Goal: Information Seeking & Learning: Compare options

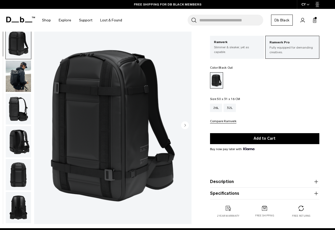
scroll to position [11, 0]
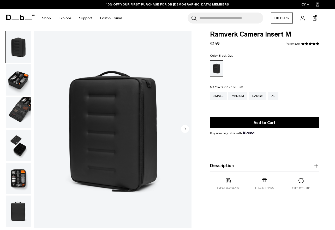
scroll to position [2, 0]
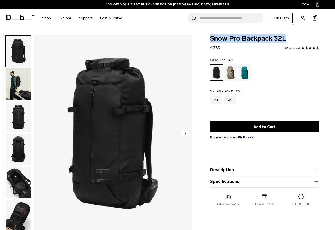
drag, startPoint x: 287, startPoint y: 38, endPoint x: 206, endPoint y: 37, distance: 81.7
click at [206, 37] on div "Snow Pro Backpack 32L €269 4.5 star rating 28 Reviews Color: Black Out Out of s…" at bounding box center [264, 125] width 141 height 181
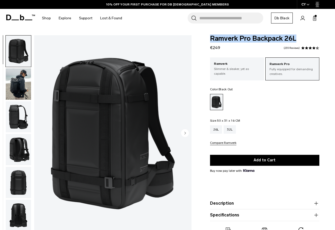
drag, startPoint x: 293, startPoint y: 38, endPoint x: 208, endPoint y: 37, distance: 84.6
click at [208, 37] on div "Ramverk Pro Backpack 26L €249 4.5 star rating 235 Reviews Ramverk Pro Fully equ…" at bounding box center [264, 142] width 141 height 215
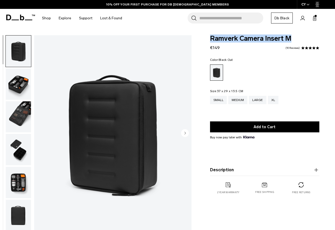
drag, startPoint x: 293, startPoint y: 38, endPoint x: 211, endPoint y: 37, distance: 82.5
click at [210, 37] on span "Ramverk Camera Insert M" at bounding box center [264, 38] width 109 height 7
copy span "Ramverk Camera Insert M"
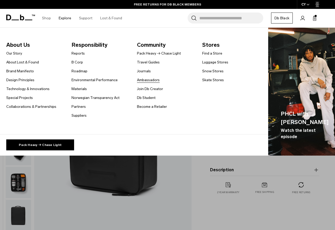
click at [150, 79] on link "Ambassadors" at bounding box center [148, 79] width 23 height 5
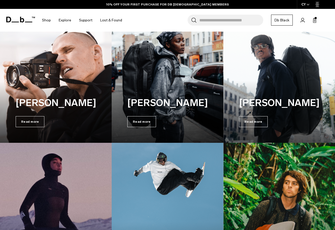
scroll to position [116, 0]
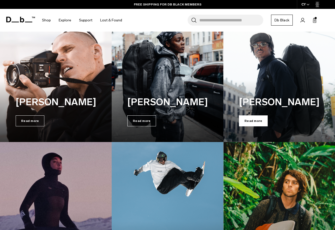
click at [257, 121] on span "Read more" at bounding box center [253, 120] width 29 height 11
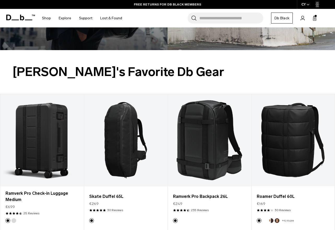
scroll to position [689, 0]
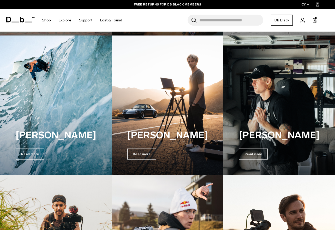
scroll to position [642, 0]
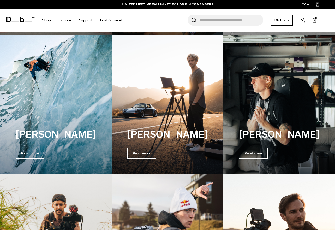
click at [246, 105] on img at bounding box center [279, 105] width 115 height 144
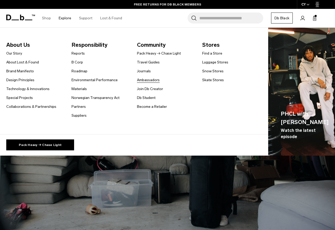
click at [146, 81] on link "Ambassadors" at bounding box center [148, 79] width 23 height 5
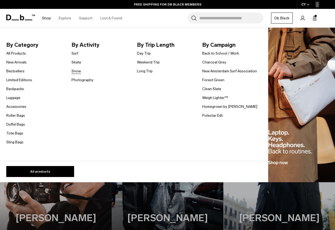
click at [78, 70] on link "Snow" at bounding box center [76, 70] width 9 height 5
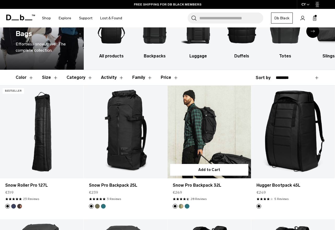
scroll to position [40, 0]
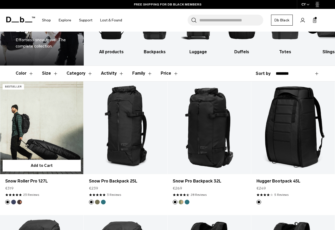
click at [38, 124] on link "Snow Roller Pro 127L" at bounding box center [42, 127] width 84 height 93
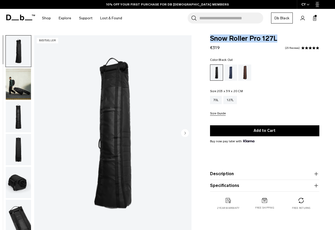
drag, startPoint x: 277, startPoint y: 38, endPoint x: 210, endPoint y: 37, distance: 66.8
click at [210, 37] on span "Snow Roller Pro 127L" at bounding box center [264, 38] width 109 height 7
copy span "Snow Roller Pro 127L"
drag, startPoint x: 234, startPoint y: 60, endPoint x: 220, endPoint y: 60, distance: 13.3
click at [220, 60] on fieldset "Color: Black Out Out of stock" at bounding box center [264, 69] width 109 height 22
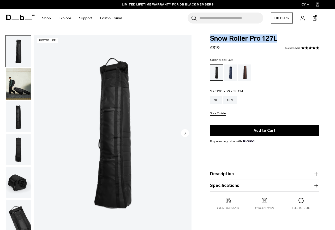
copy span "Black Out"
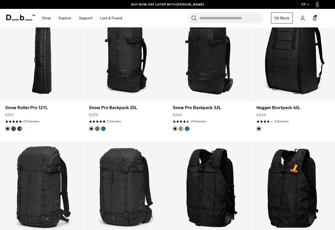
scroll to position [70, 0]
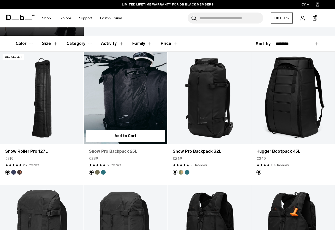
click at [140, 150] on link "Snow Pro Backpack 25L" at bounding box center [125, 151] width 73 height 6
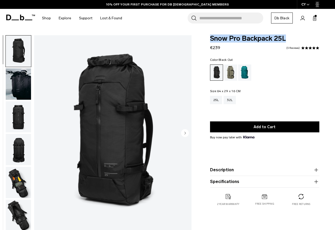
drag, startPoint x: 287, startPoint y: 38, endPoint x: 209, endPoint y: 36, distance: 77.5
click at [209, 36] on div "Snow Pro Backpack 25L €239 5.0 star rating 3 Reviews Color: Black Out Out of st…" at bounding box center [264, 125] width 141 height 181
copy span "Snow Pro Backpack 25L"
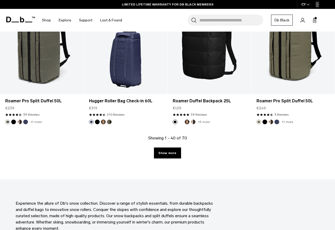
scroll to position [1361, 0]
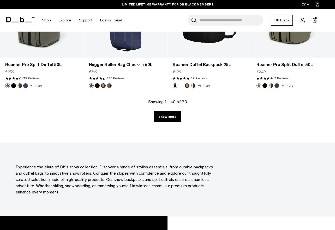
click at [169, 117] on link "Show more" at bounding box center [167, 116] width 27 height 11
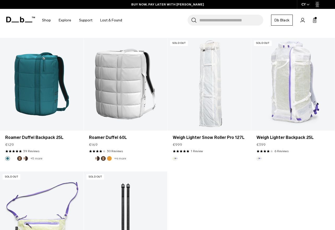
scroll to position [2225, 0]
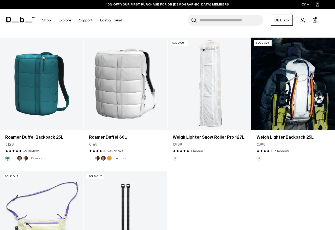
click at [277, 87] on link "Weigh Lighter Backpack 25L" at bounding box center [293, 84] width 84 height 93
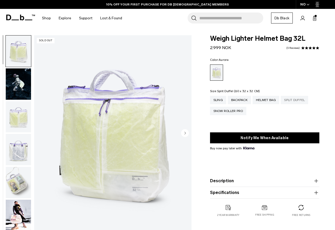
click at [298, 100] on div "Split Duffel" at bounding box center [294, 100] width 27 height 8
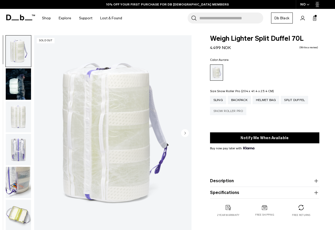
click at [227, 112] on div "Snow Roller Pro" at bounding box center [228, 111] width 37 height 8
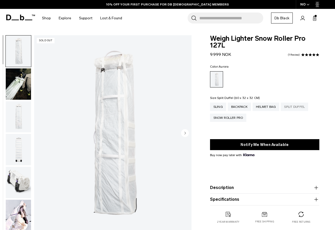
click at [295, 103] on div "Split Duffel" at bounding box center [294, 107] width 27 height 8
click at [232, 106] on div "Backpack" at bounding box center [239, 107] width 23 height 8
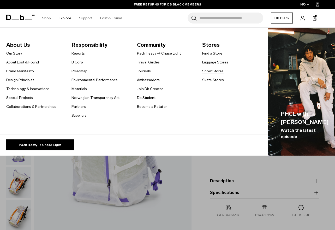
click at [209, 72] on link "Snow Stores" at bounding box center [212, 70] width 21 height 5
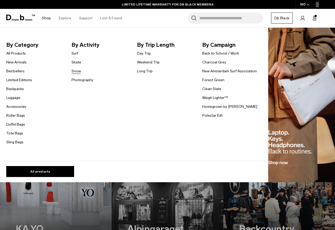
click at [78, 73] on link "Snow" at bounding box center [76, 70] width 9 height 5
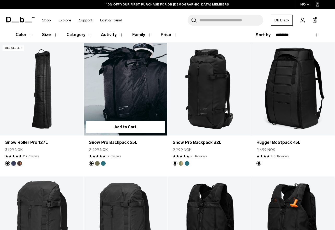
scroll to position [79, 0]
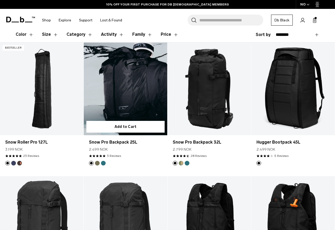
click at [112, 84] on link "Snow Pro Backpack 25L" at bounding box center [126, 89] width 84 height 93
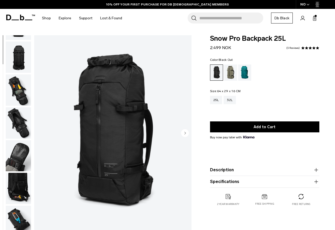
click at [18, 149] on img "button" at bounding box center [18, 155] width 25 height 31
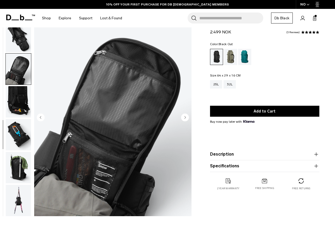
scroll to position [22, 0]
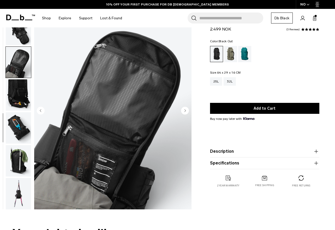
click at [15, 151] on img "button" at bounding box center [18, 160] width 25 height 31
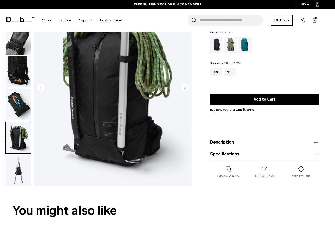
scroll to position [47, 0]
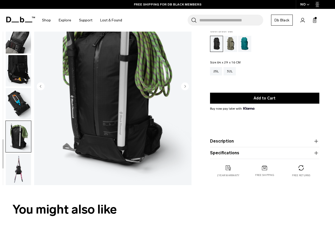
click at [20, 167] on img "button" at bounding box center [18, 169] width 25 height 31
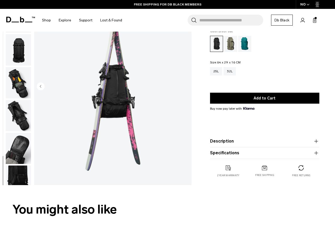
scroll to position [0, 0]
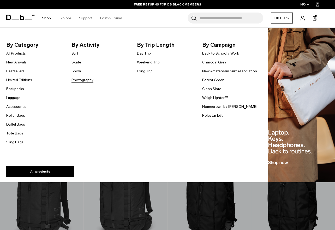
click at [75, 79] on link "Photography" at bounding box center [83, 79] width 22 height 5
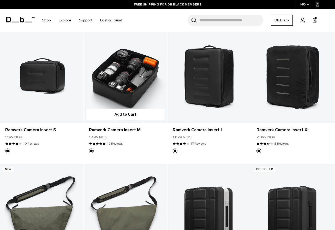
scroll to position [230, 0]
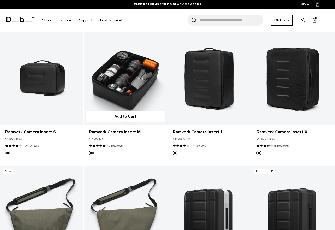
click at [130, 83] on link "Ramverk Camera Insert M" at bounding box center [126, 78] width 84 height 93
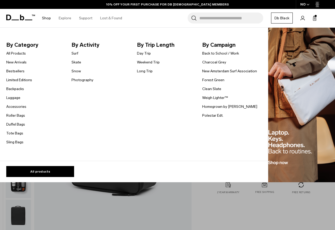
scroll to position [7, 0]
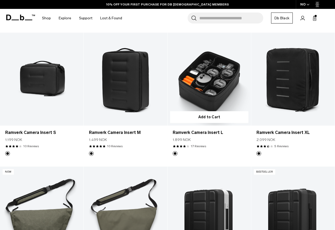
click at [204, 97] on link "Ramverk Camera Insert L" at bounding box center [210, 79] width 84 height 93
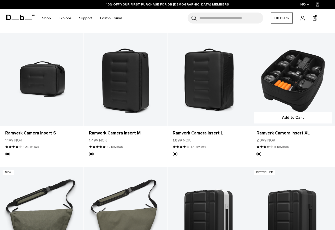
click at [304, 72] on link "Ramverk Camera Insert XL" at bounding box center [293, 79] width 84 height 93
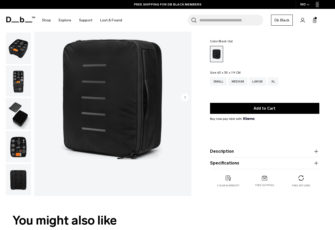
scroll to position [34, 0]
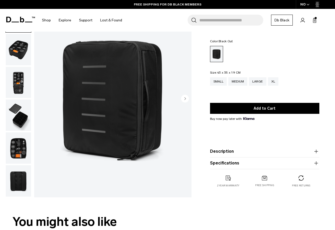
click at [14, 49] on img "button" at bounding box center [18, 49] width 25 height 31
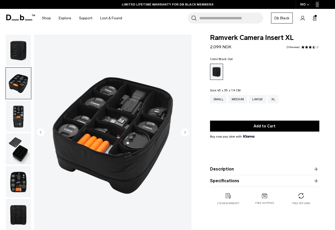
scroll to position [0, 0]
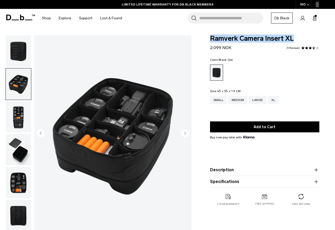
drag, startPoint x: 299, startPoint y: 37, endPoint x: 210, endPoint y: 39, distance: 89.3
click at [210, 39] on span "Ramverk Camera Insert XL" at bounding box center [264, 38] width 109 height 7
copy span "Ramverk Camera Insert XL"
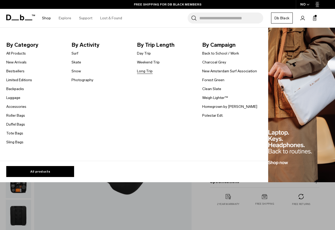
click at [145, 71] on link "Long Trip" at bounding box center [145, 70] width 16 height 5
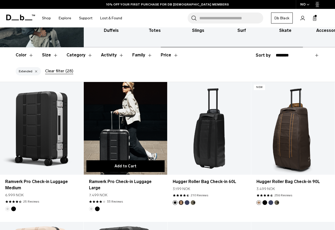
scroll to position [91, 0]
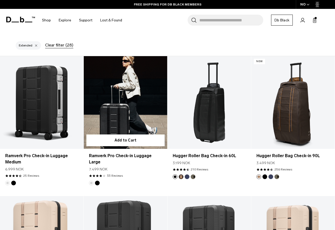
click at [122, 96] on link "Ramverk Pro Check-in Luggage Large" at bounding box center [126, 102] width 84 height 93
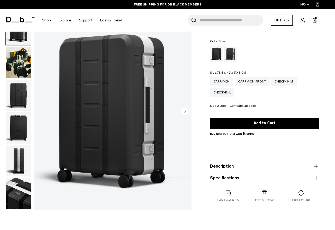
scroll to position [56, 0]
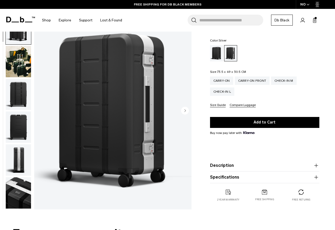
click at [315, 166] on icon "button" at bounding box center [316, 165] width 6 height 6
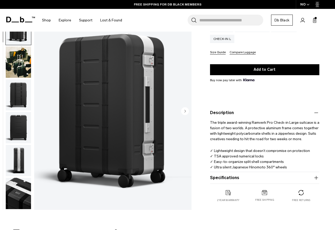
scroll to position [135, 0]
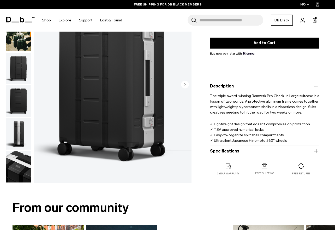
click at [317, 151] on icon "button" at bounding box center [316, 151] width 4 height 0
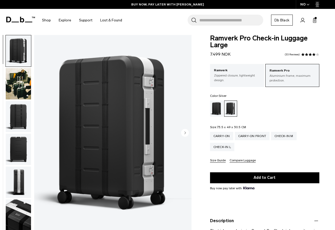
scroll to position [0, 0]
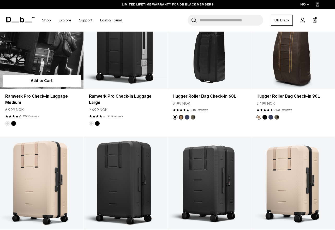
scroll to position [153, 0]
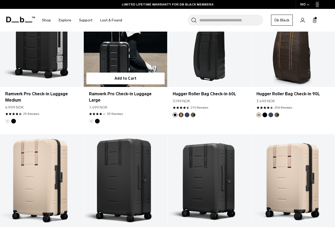
click at [92, 119] on button "Silver" at bounding box center [91, 121] width 5 height 5
click at [113, 57] on link "Ramverk Pro Check-in Luggage Large" at bounding box center [126, 40] width 84 height 93
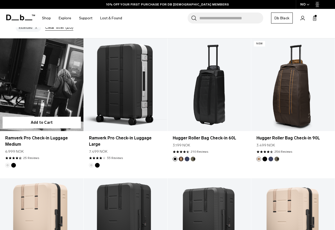
scroll to position [108, 0]
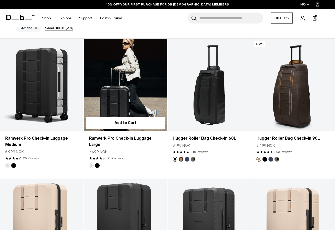
click at [92, 163] on button "Silver" at bounding box center [91, 165] width 5 height 5
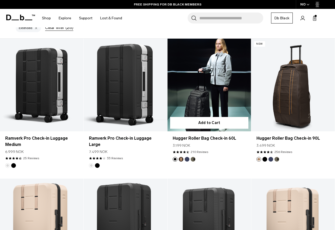
click at [193, 157] on button "Forest Green" at bounding box center [193, 159] width 5 height 5
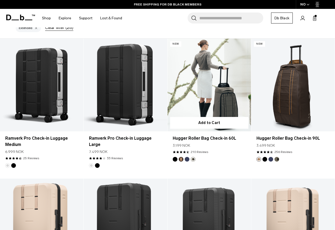
click at [189, 157] on button "Blue Hour" at bounding box center [187, 159] width 5 height 5
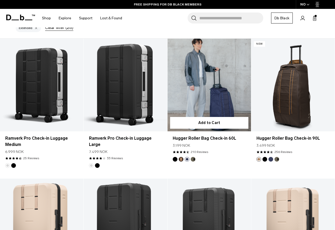
click at [182, 157] on button "Espresso" at bounding box center [181, 159] width 5 height 5
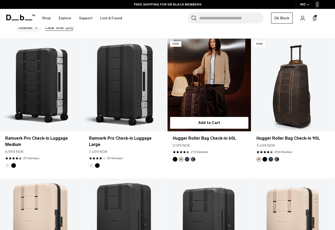
click at [176, 157] on button "Black Out" at bounding box center [175, 159] width 5 height 5
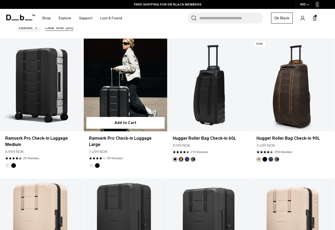
click at [98, 163] on button "Black Out" at bounding box center [97, 165] width 5 height 5
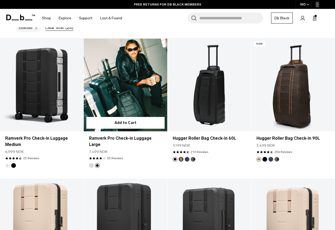
click at [91, 163] on button "Silver" at bounding box center [91, 165] width 5 height 5
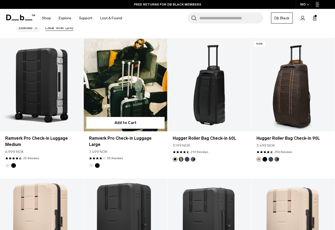
click at [100, 163] on footer at bounding box center [126, 165] width 84 height 5
click at [98, 163] on button "Black Out" at bounding box center [97, 165] width 5 height 5
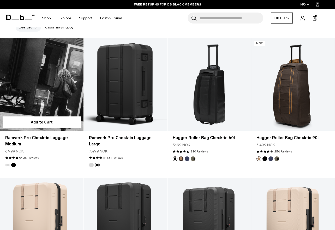
scroll to position [109, 0]
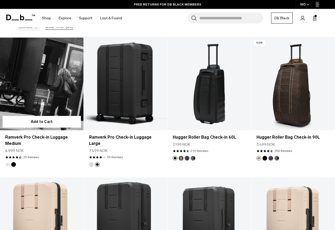
click at [14, 162] on button "Black Out" at bounding box center [13, 164] width 5 height 5
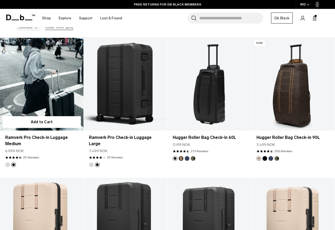
click at [8, 162] on button "Silver" at bounding box center [7, 164] width 5 height 5
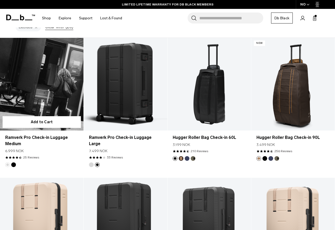
click at [12, 162] on button "Black Out" at bounding box center [13, 164] width 5 height 5
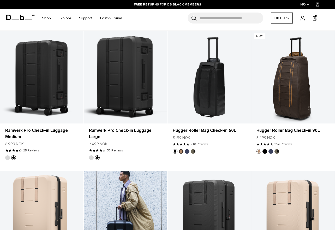
scroll to position [83, 0]
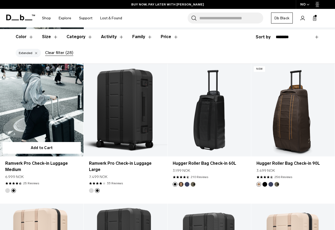
click at [29, 107] on link "Ramverk Pro Check-in Luggage Medium Black Out" at bounding box center [42, 110] width 84 height 93
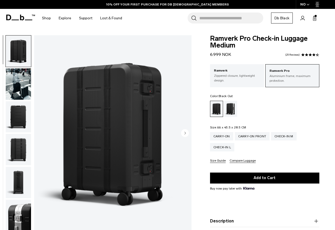
drag, startPoint x: 224, startPoint y: 98, endPoint x: 229, endPoint y: 103, distance: 6.7
click at [225, 99] on fieldset "Color: Black Out Out of stock" at bounding box center [264, 105] width 109 height 22
click at [229, 106] on div "Silver" at bounding box center [230, 109] width 13 height 16
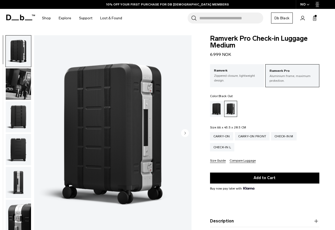
click at [218, 111] on div "Black Out" at bounding box center [216, 109] width 13 height 16
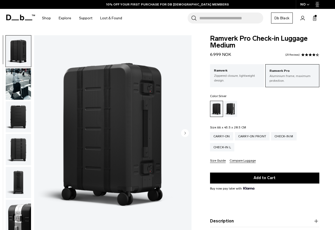
click at [230, 109] on div "Silver" at bounding box center [230, 109] width 13 height 16
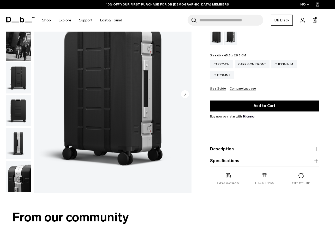
scroll to position [72, 0]
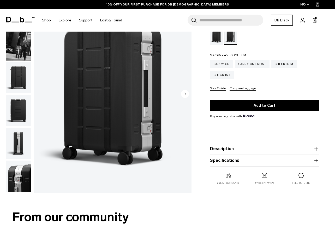
click at [318, 159] on icon "button" at bounding box center [316, 160] width 6 height 6
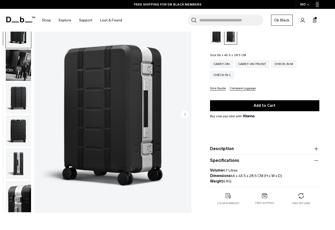
click at [19, 72] on img "button" at bounding box center [18, 64] width 25 height 31
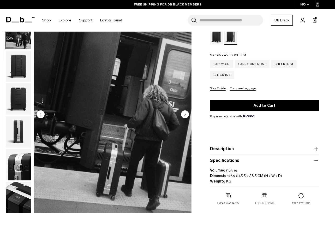
scroll to position [33, 0]
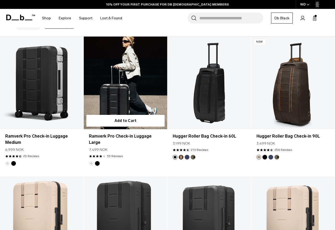
click at [120, 91] on link "Ramverk Pro Check-in Luggage Large" at bounding box center [126, 83] width 84 height 93
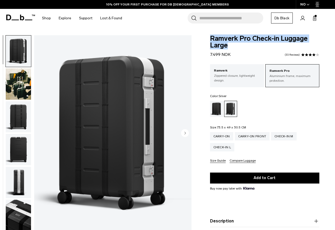
drag, startPoint x: 232, startPoint y: 45, endPoint x: 210, endPoint y: 38, distance: 23.3
click at [210, 38] on div "Ramverk Pro Check-in Luggage Large 7.499 NOK 4.0 star rating 33 Reviews Ramverk…" at bounding box center [264, 151] width 141 height 232
copy span "Ramverk Pro Check-in Luggage Large"
drag, startPoint x: 225, startPoint y: 95, endPoint x: 220, endPoint y: 96, distance: 5.2
click at [220, 96] on fieldset "Color: Silver Out of stock" at bounding box center [264, 105] width 109 height 22
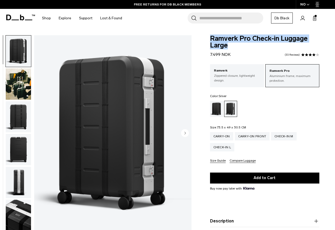
copy span "Silver"
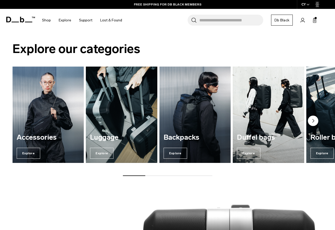
scroll to position [161, 0]
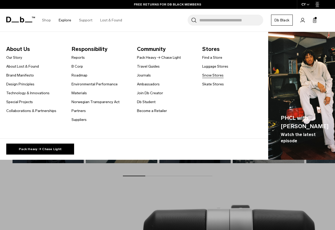
click at [214, 75] on link "Snow Stores" at bounding box center [212, 75] width 21 height 5
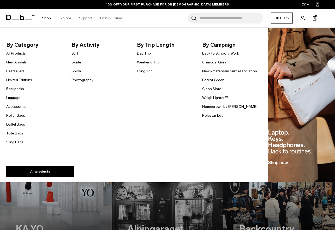
click at [75, 70] on link "Snow" at bounding box center [76, 70] width 9 height 5
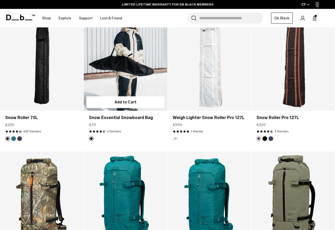
scroll to position [504, 0]
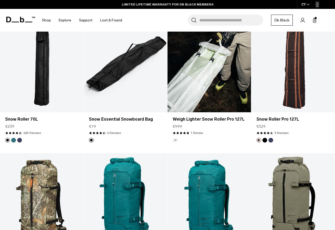
click at [218, 80] on link "Weigh Lighter Snow Roller Pro 127L" at bounding box center [210, 65] width 84 height 93
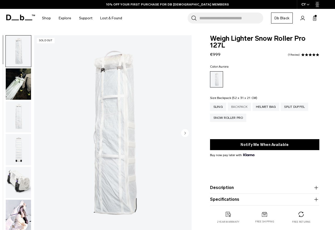
click at [232, 104] on div "Backpack" at bounding box center [239, 107] width 23 height 8
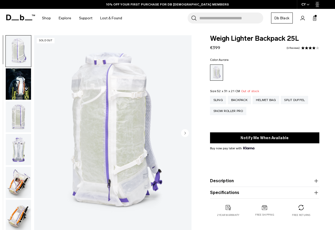
click at [309, 4] on icon "button" at bounding box center [308, 4] width 2 height 1
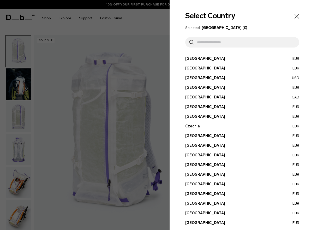
click at [242, 39] on input "text" at bounding box center [244, 42] width 101 height 10
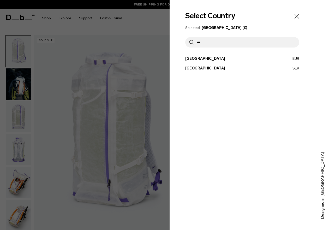
type input "***"
click at [199, 58] on button "Denmark EUR" at bounding box center [242, 58] width 114 height 5
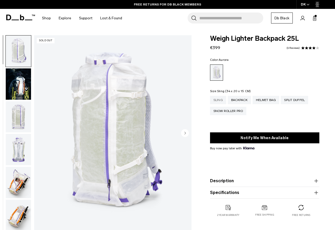
click at [218, 101] on div "Sling" at bounding box center [218, 100] width 16 height 8
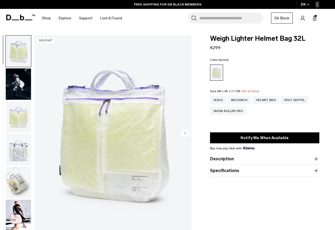
click at [16, 203] on img "button" at bounding box center [18, 215] width 25 height 31
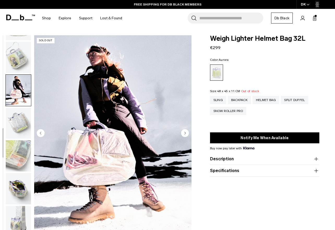
scroll to position [131, 0]
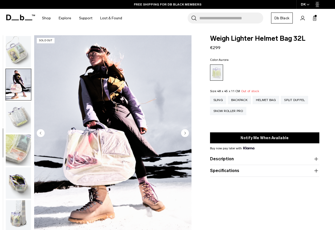
click at [20, 188] on img "button" at bounding box center [18, 182] width 25 height 31
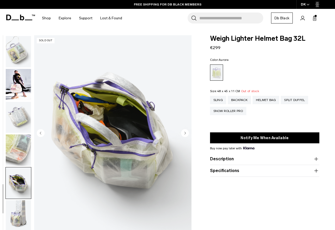
click at [12, 204] on img "button" at bounding box center [18, 215] width 25 height 31
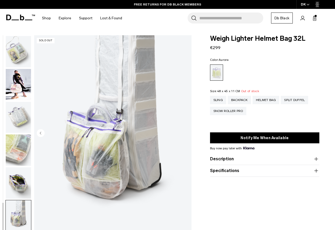
click at [9, 45] on img "button" at bounding box center [18, 51] width 25 height 31
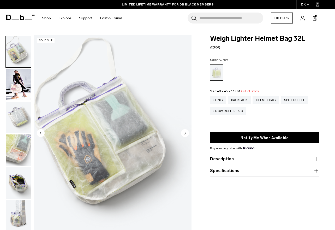
click at [16, 90] on img "button" at bounding box center [18, 84] width 25 height 31
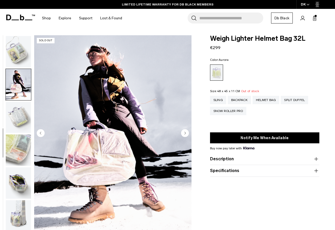
click at [12, 123] on img "button" at bounding box center [18, 117] width 25 height 31
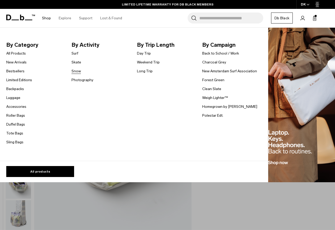
click at [77, 71] on link "Snow" at bounding box center [76, 70] width 9 height 5
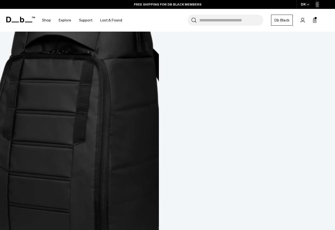
scroll to position [1391, 0]
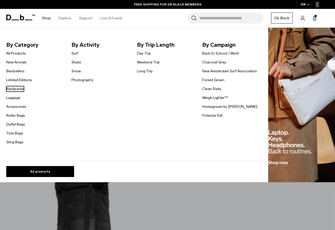
click at [23, 88] on link "Backpacks" at bounding box center [15, 88] width 18 height 5
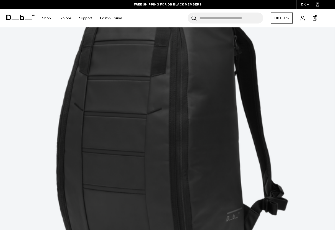
scroll to position [194, 0]
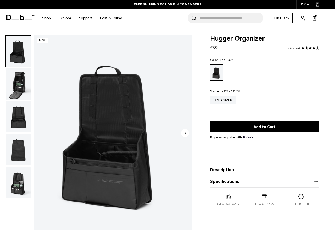
click at [18, 85] on img "button" at bounding box center [18, 83] width 25 height 31
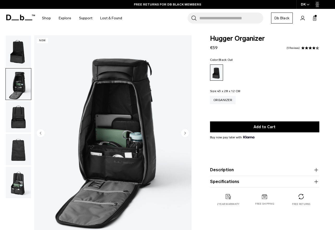
click at [20, 110] on img "button" at bounding box center [18, 116] width 25 height 31
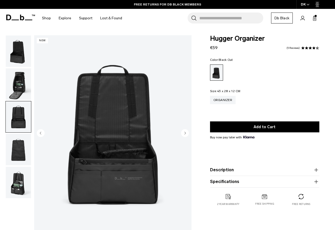
click at [20, 142] on img "button" at bounding box center [18, 149] width 25 height 31
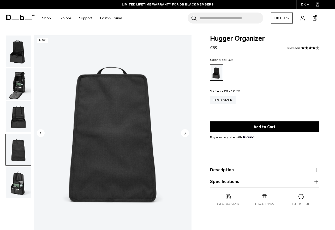
click at [16, 170] on img "button" at bounding box center [18, 182] width 25 height 31
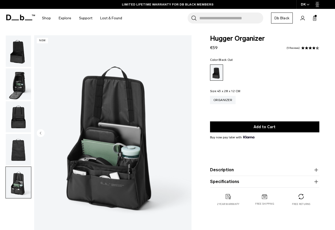
click at [18, 114] on img "button" at bounding box center [18, 116] width 25 height 31
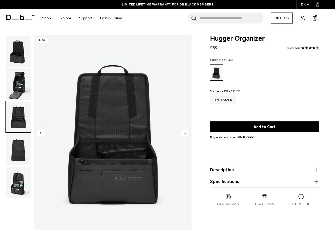
click at [18, 87] on img "button" at bounding box center [18, 83] width 25 height 31
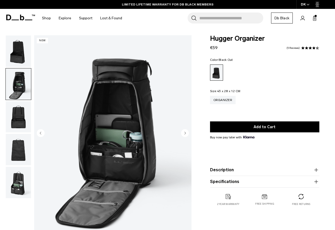
click at [16, 58] on img "button" at bounding box center [18, 50] width 25 height 31
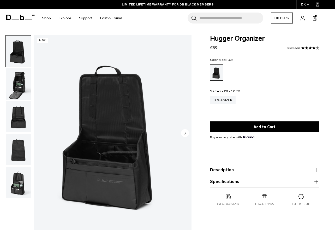
scroll to position [8, 0]
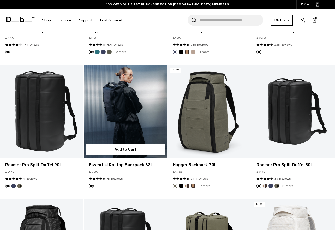
scroll to position [598, 0]
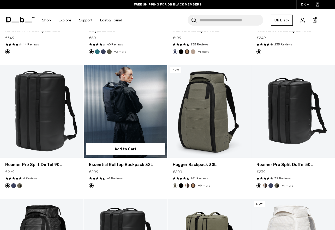
click at [121, 100] on link "Essential Rolltop Backpack 32L" at bounding box center [126, 111] width 84 height 93
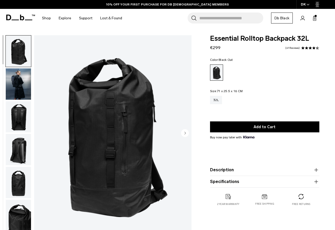
click at [22, 88] on img "button" at bounding box center [18, 83] width 25 height 31
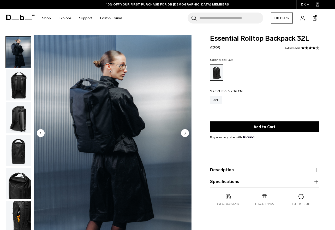
scroll to position [33, 0]
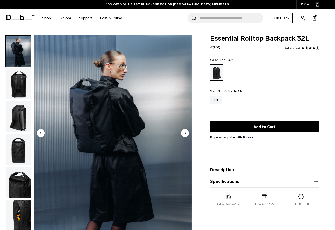
click at [16, 108] on img "button" at bounding box center [18, 116] width 25 height 31
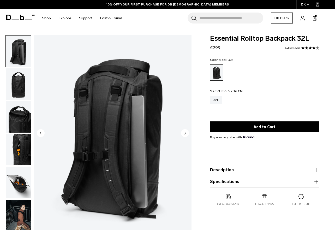
click at [17, 118] on img "button" at bounding box center [18, 116] width 25 height 31
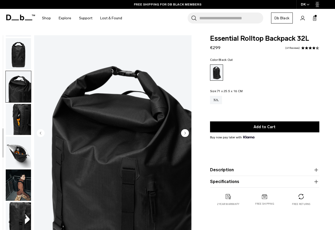
scroll to position [131, 0]
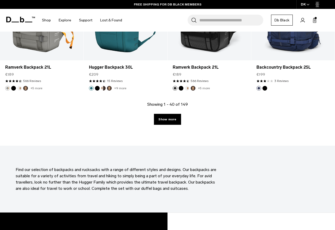
scroll to position [1356, 0]
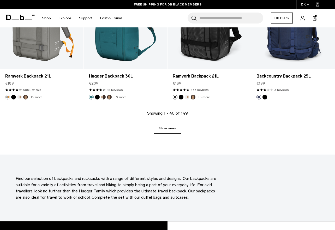
click at [178, 123] on link "Show more" at bounding box center [167, 128] width 27 height 11
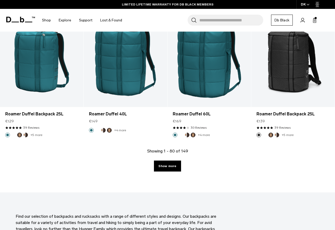
scroll to position [2657, 0]
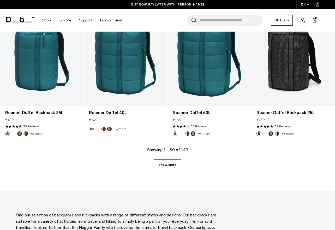
click at [167, 160] on link "Show more" at bounding box center [167, 164] width 27 height 11
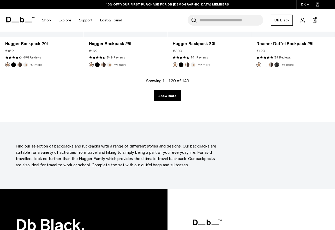
scroll to position [4081, 0]
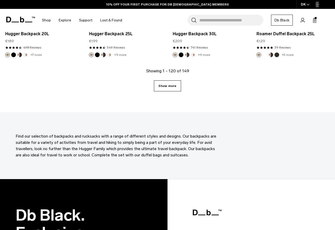
click at [169, 81] on link "Show more" at bounding box center [167, 85] width 27 height 11
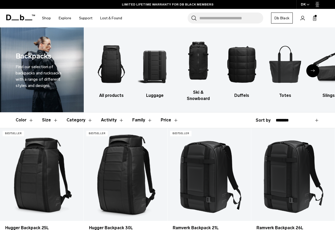
click at [316, 68] on div "Next slide" at bounding box center [312, 70] width 13 height 13
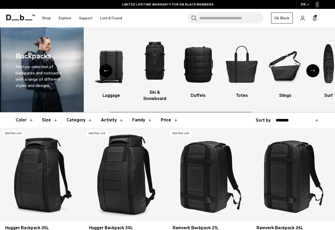
click at [316, 68] on div "Next slide" at bounding box center [312, 70] width 13 height 13
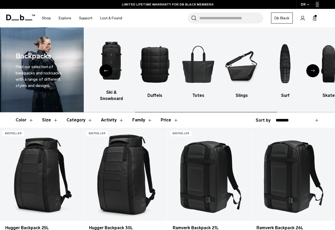
click at [316, 68] on div "Next slide" at bounding box center [312, 70] width 13 height 13
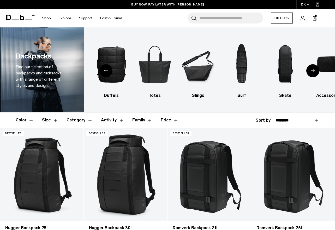
click at [316, 68] on div "Next slide" at bounding box center [312, 70] width 13 height 13
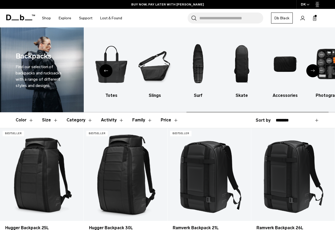
click at [316, 68] on div "Next slide" at bounding box center [312, 70] width 13 height 13
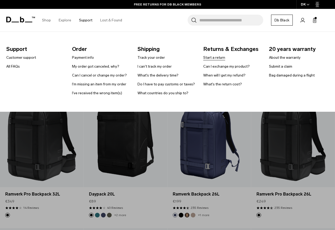
scroll to position [436, 0]
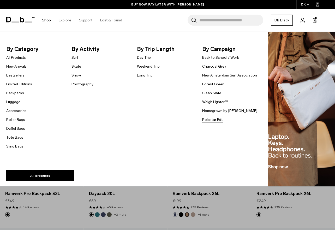
click at [223, 119] on link "Polestar Edt." at bounding box center [212, 119] width 21 height 5
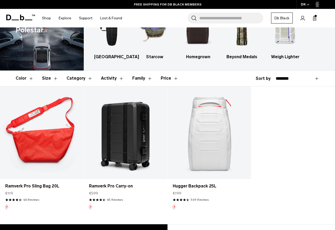
scroll to position [42, 0]
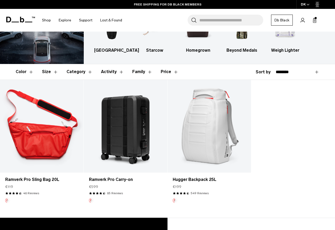
click at [47, 143] on link "Ramverk Pro Sling Bag 20L" at bounding box center [42, 126] width 84 height 93
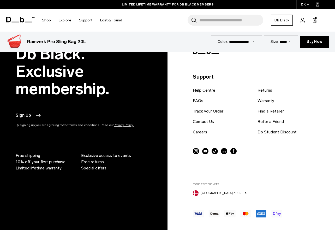
scroll to position [1714, 0]
